Goal: Task Accomplishment & Management: Manage account settings

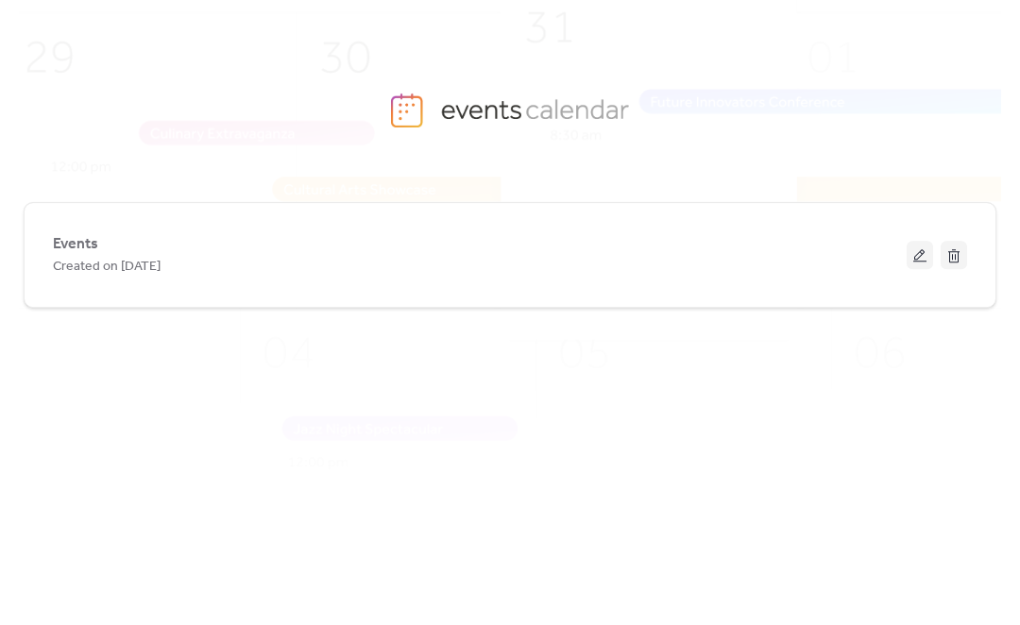
click at [682, 272] on div "Created on [DATE]" at bounding box center [479, 266] width 853 height 23
click at [693, 271] on div "Created on [DATE]" at bounding box center [479, 266] width 853 height 23
click at [909, 263] on button at bounding box center [919, 255] width 26 height 28
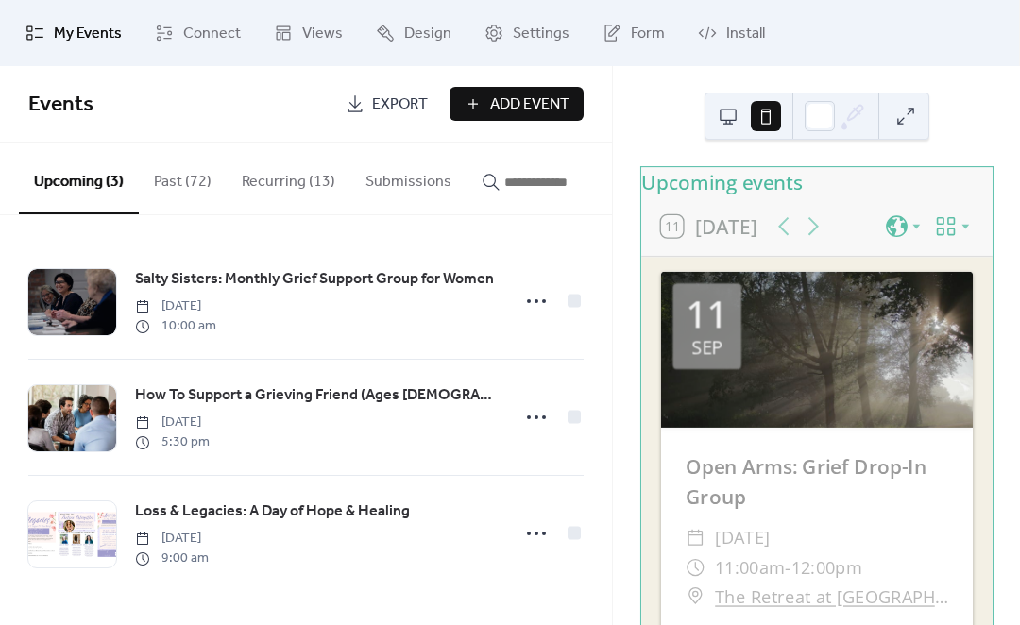
click at [544, 535] on icon at bounding box center [536, 533] width 30 height 30
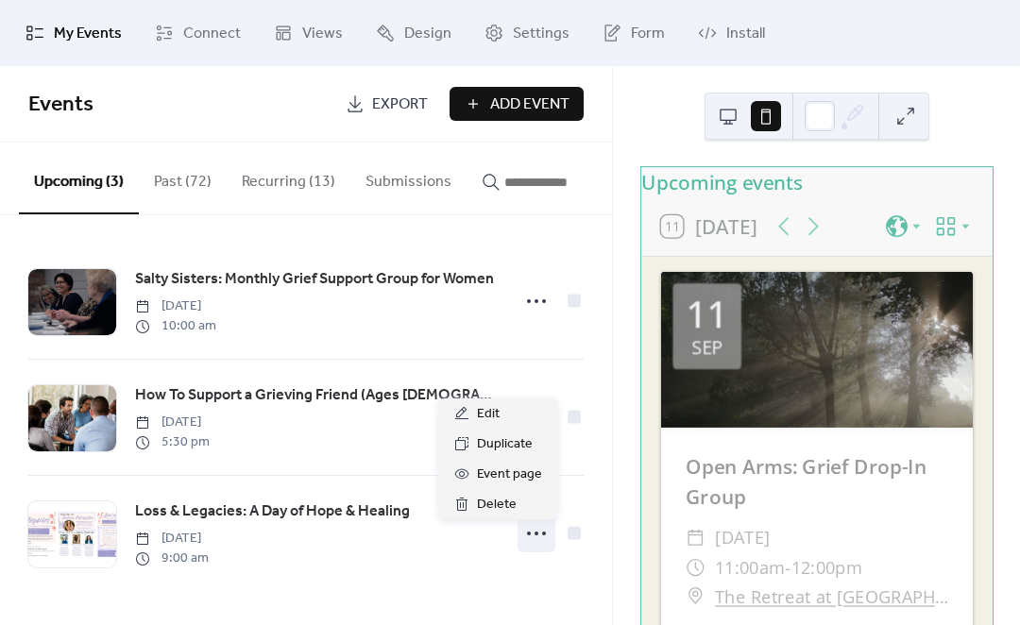
click at [413, 601] on div "Salty Sisters: Monthly Grief Support Group for Women [DATE] 10:00 am How To Sup…" at bounding box center [306, 417] width 612 height 404
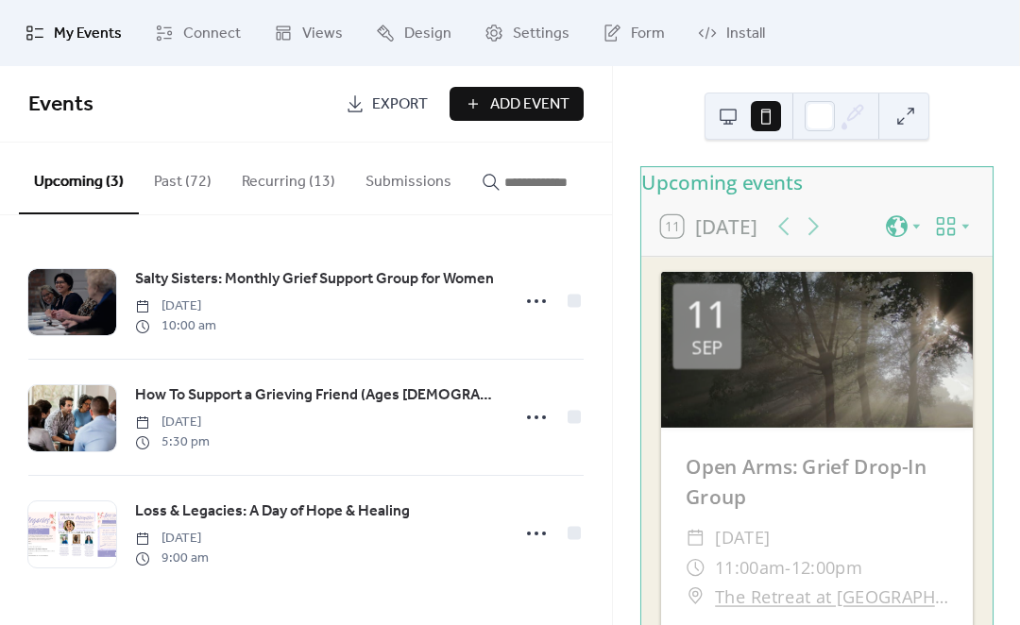
click at [380, 523] on span "Loss & Legacies: A Day of Hope & Healing" at bounding box center [272, 511] width 275 height 23
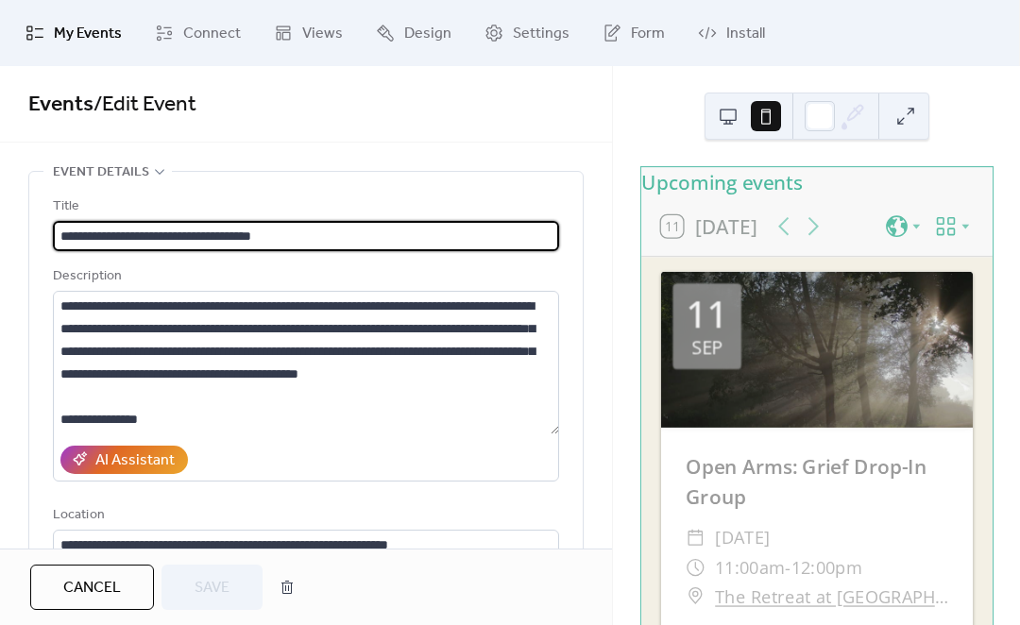
click at [121, 569] on button "Cancel" at bounding box center [92, 587] width 124 height 45
